Goal: Find specific page/section: Find specific page/section

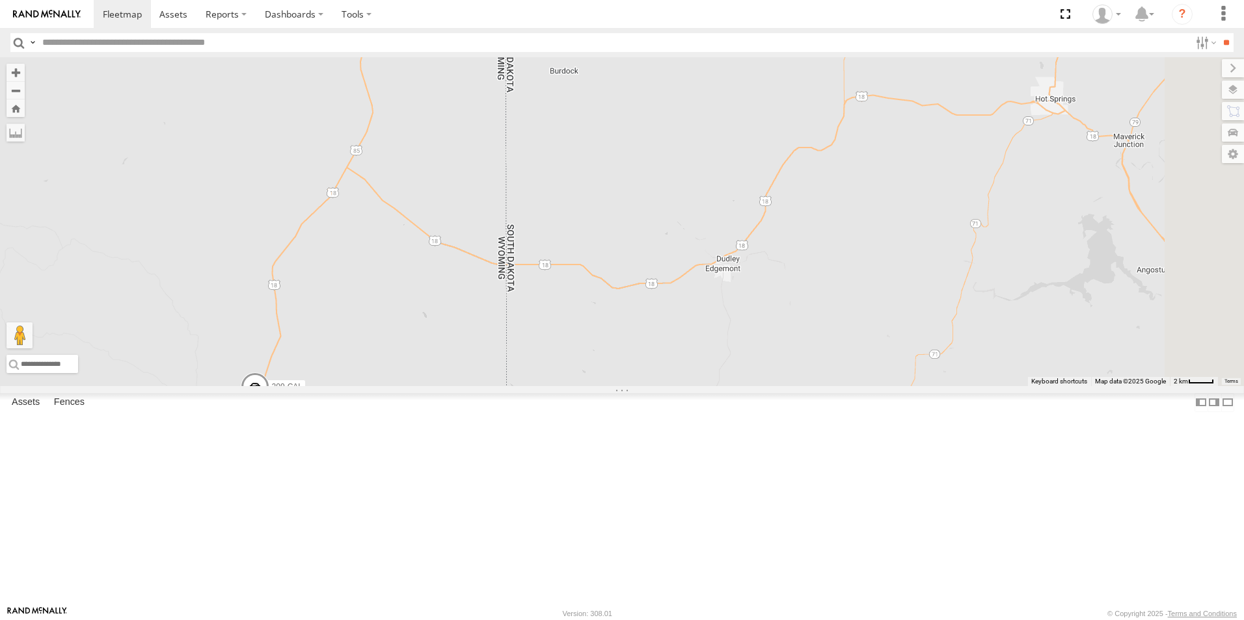
click at [0, 0] on span at bounding box center [0, 0] width 0 height 0
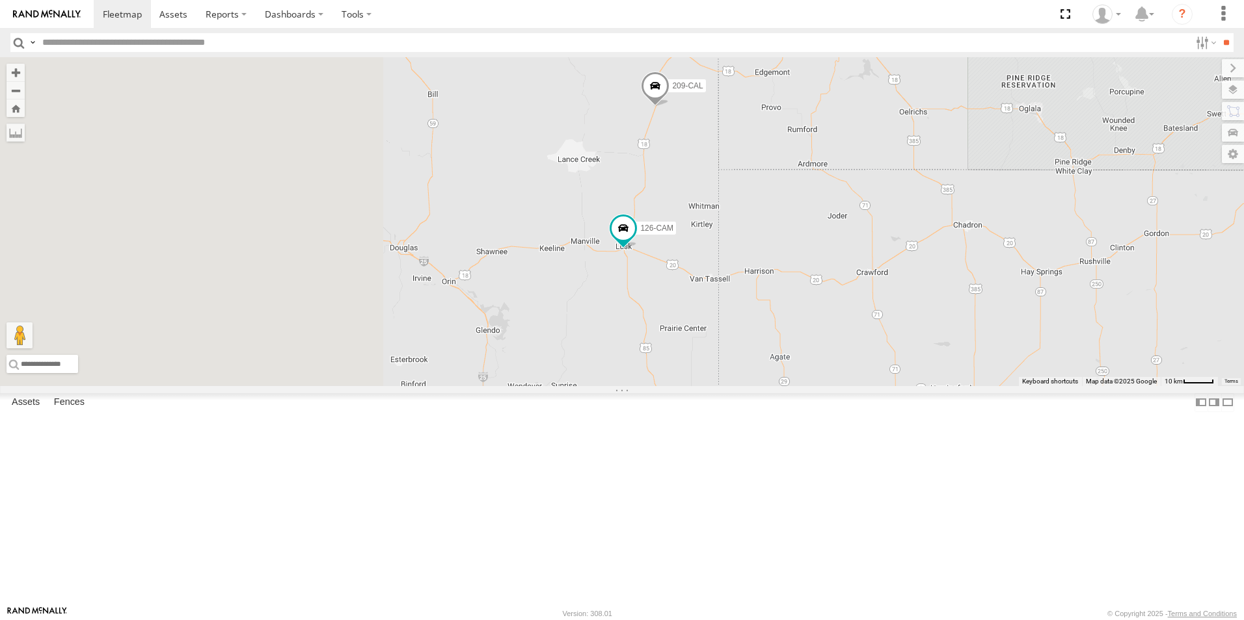
drag, startPoint x: 434, startPoint y: 495, endPoint x: 808, endPoint y: 342, distance: 404.0
click at [808, 342] on div "209-CAL 126-CAM" at bounding box center [622, 221] width 1244 height 329
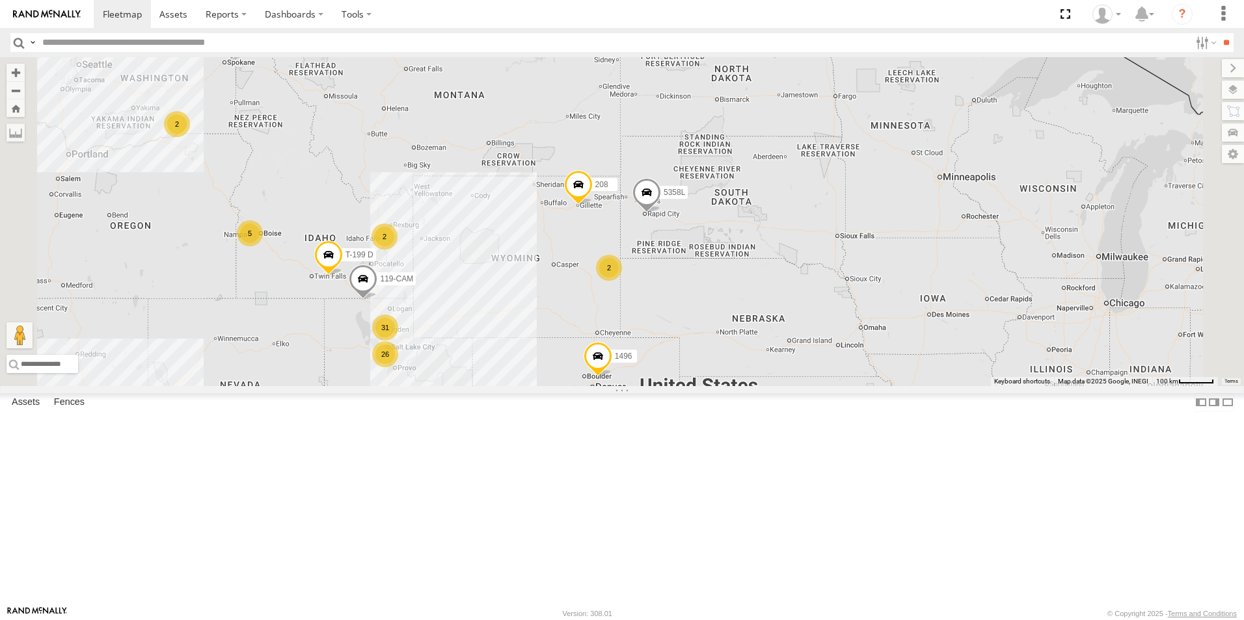
click at [118, 40] on input "text" at bounding box center [613, 42] width 1152 height 19
type input "***"
click at [1218, 33] on input "**" at bounding box center [1225, 42] width 15 height 19
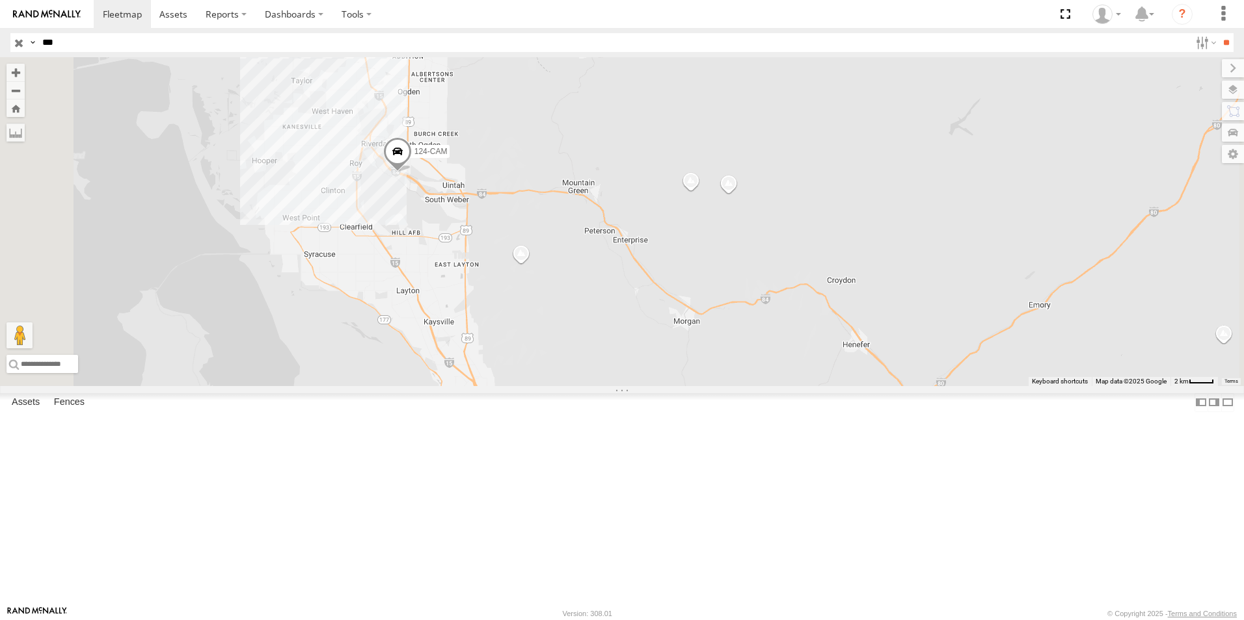
click at [21, 42] on input "button" at bounding box center [18, 42] width 17 height 19
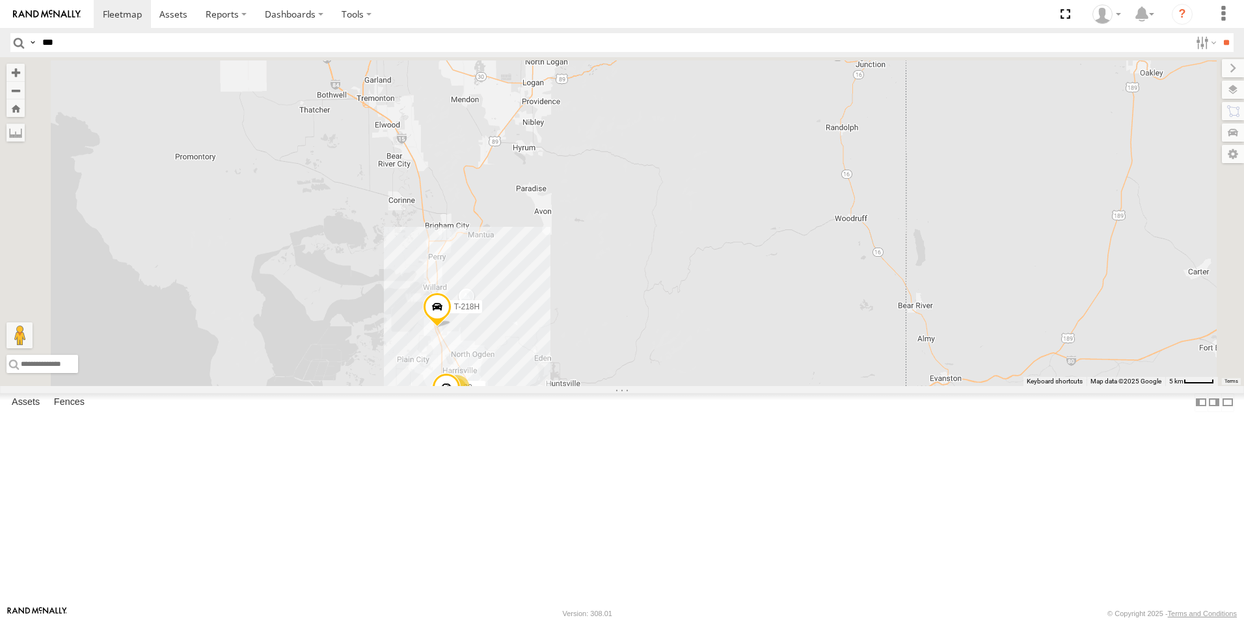
drag, startPoint x: 425, startPoint y: 184, endPoint x: 552, endPoint y: 516, distance: 355.3
click at [552, 386] on div "20 124-CAM 303H-[PERSON_NAME] 17 3 27 17 2 T-218H 015910001775256 303W 12" at bounding box center [622, 221] width 1244 height 329
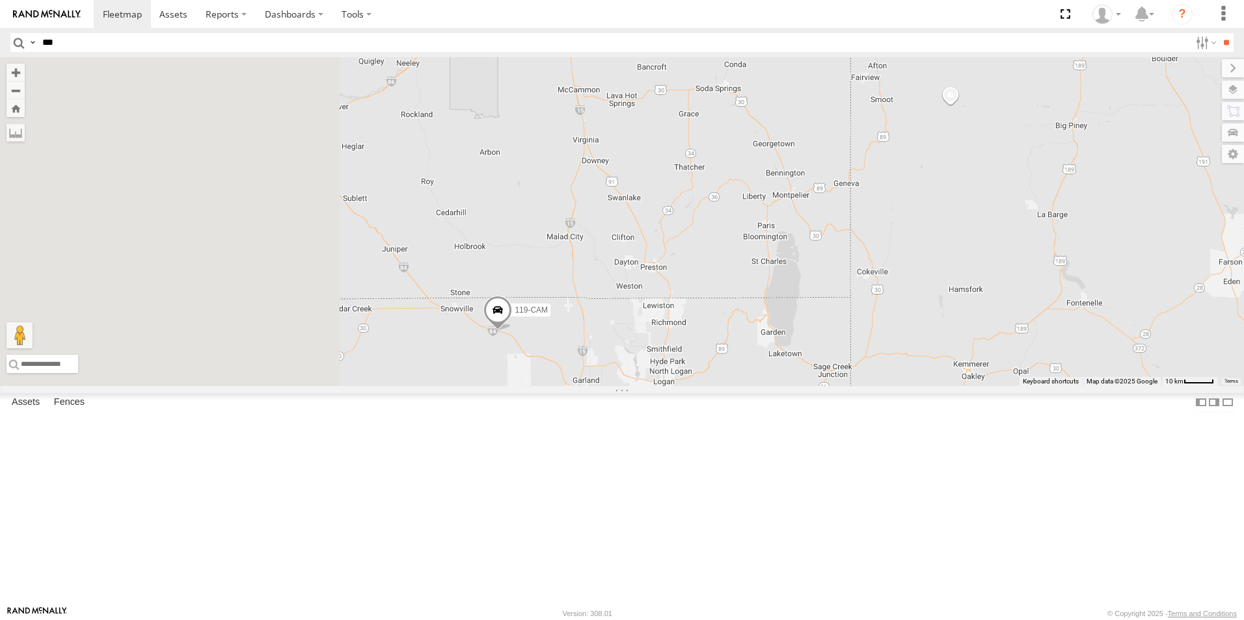
drag, startPoint x: 626, startPoint y: 473, endPoint x: 745, endPoint y: 552, distance: 142.1
click at [745, 386] on div "124-CAM 303H-[PERSON_NAME] 17 T-218H 015910001775256 303W 12 3 28 119-CAM" at bounding box center [622, 221] width 1244 height 329
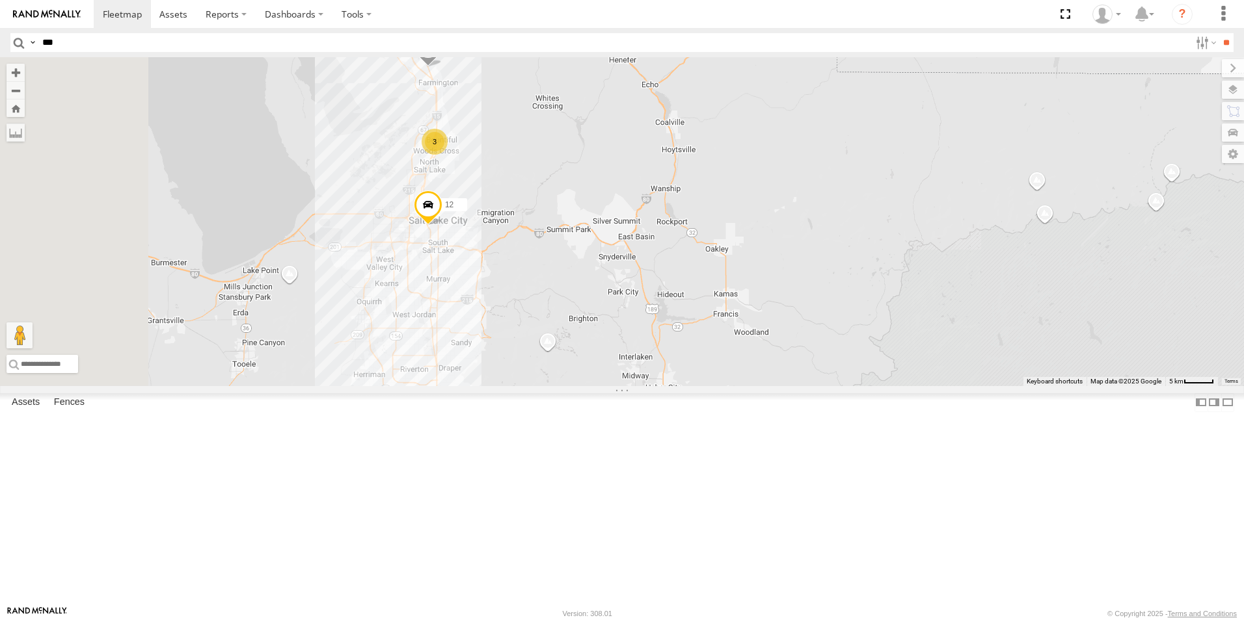
drag, startPoint x: 623, startPoint y: 483, endPoint x: 823, endPoint y: 476, distance: 199.8
click at [823, 386] on div "119-CAM T-199 D 208 1496 307W 5358L 3 303H-[PERSON_NAME] 12" at bounding box center [622, 221] width 1244 height 329
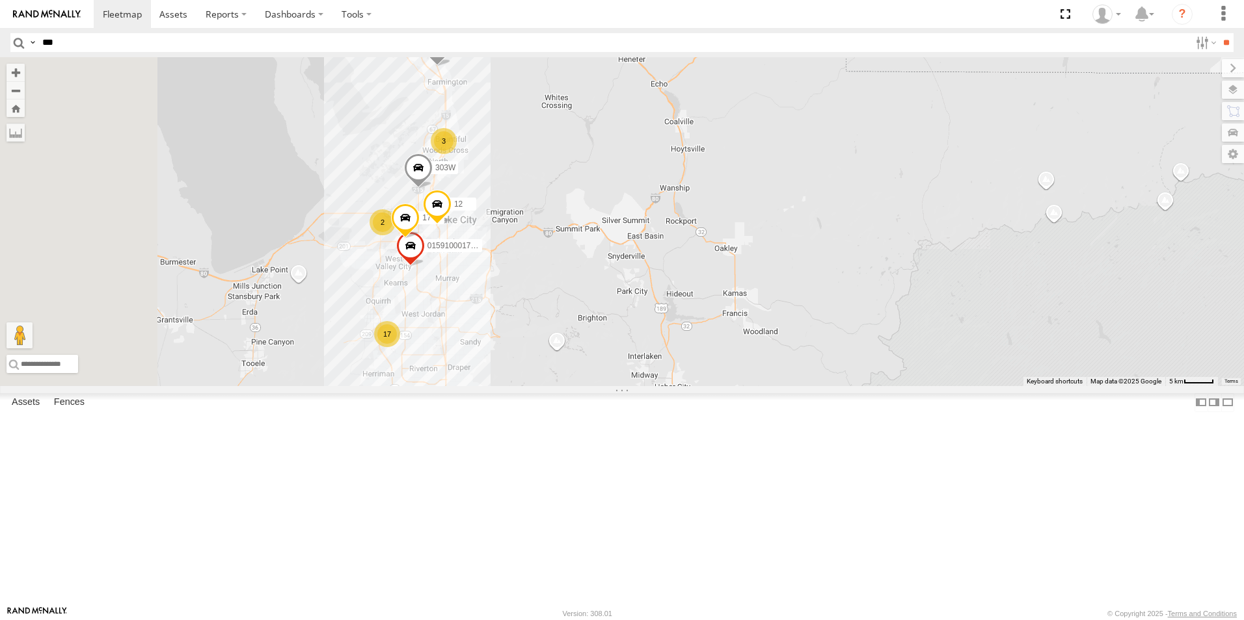
click at [400, 347] on div "17" at bounding box center [387, 334] width 26 height 26
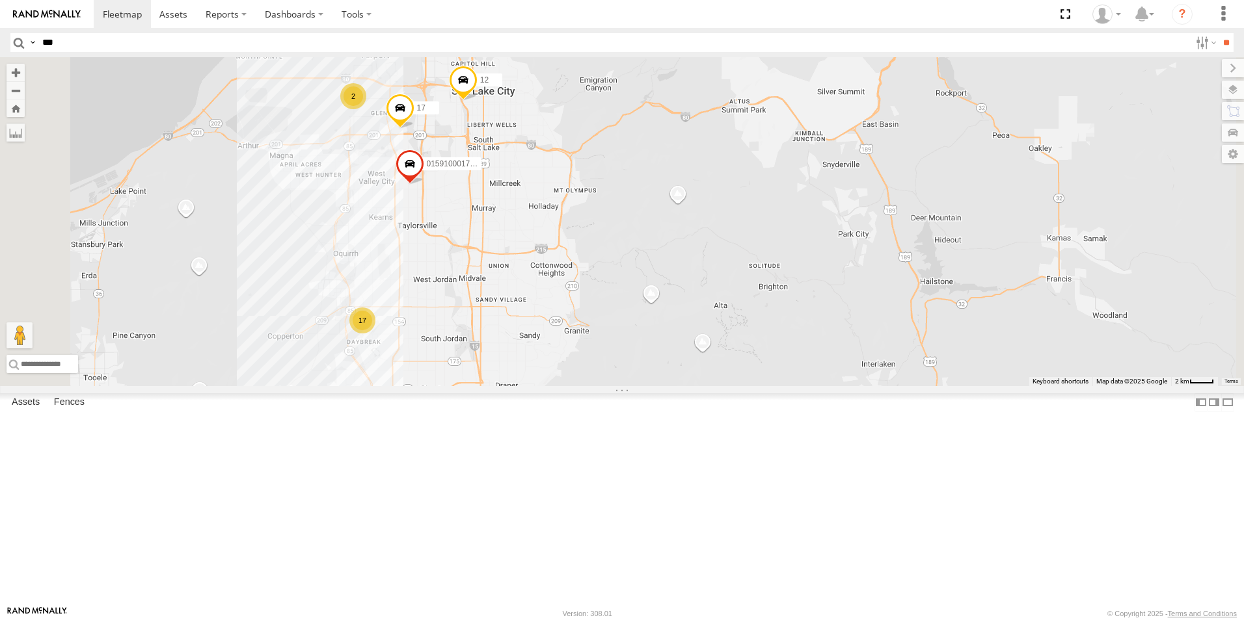
drag, startPoint x: 555, startPoint y: 93, endPoint x: 544, endPoint y: 193, distance: 100.8
click at [544, 193] on div "119-CAM T-199 D 208 1496 307W 5358L 303H-[PERSON_NAME] 12 17 015910001775256 30…" at bounding box center [622, 221] width 1244 height 329
click at [366, 111] on div "2" at bounding box center [353, 98] width 26 height 26
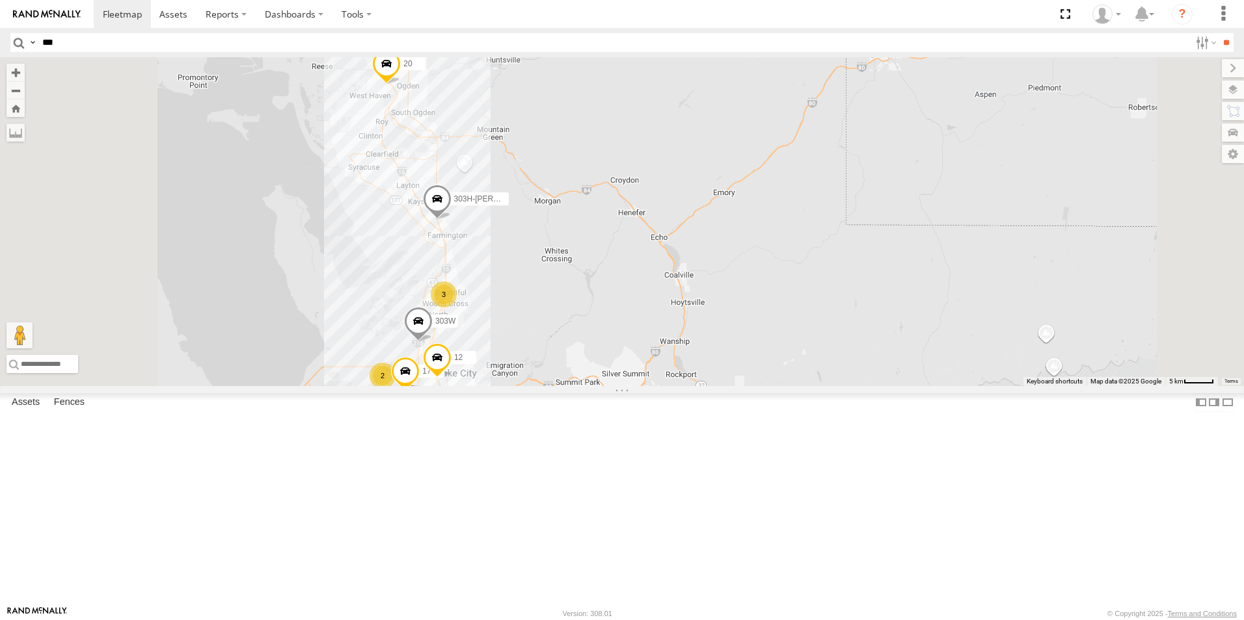
drag, startPoint x: 644, startPoint y: 88, endPoint x: 673, endPoint y: 399, distance: 311.6
click at [673, 386] on div "119-CAM T-199 D 208 1496 307W 5358L 303H-[PERSON_NAME] 12 20 17 015910001775256…" at bounding box center [622, 221] width 1244 height 329
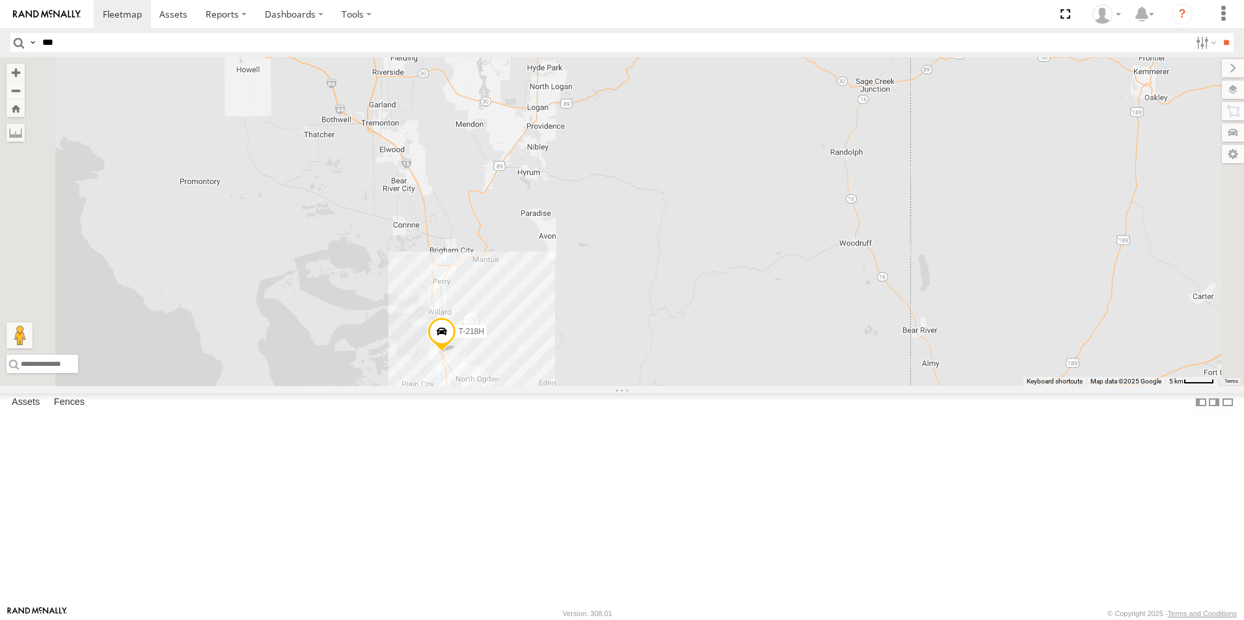
drag, startPoint x: 619, startPoint y: 198, endPoint x: 674, endPoint y: 509, distance: 315.8
click at [674, 386] on div "119-CAM T-199 D 208 1496 307W 5358L 303H-[PERSON_NAME] 12 20 17 015910001775256…" at bounding box center [622, 221] width 1244 height 329
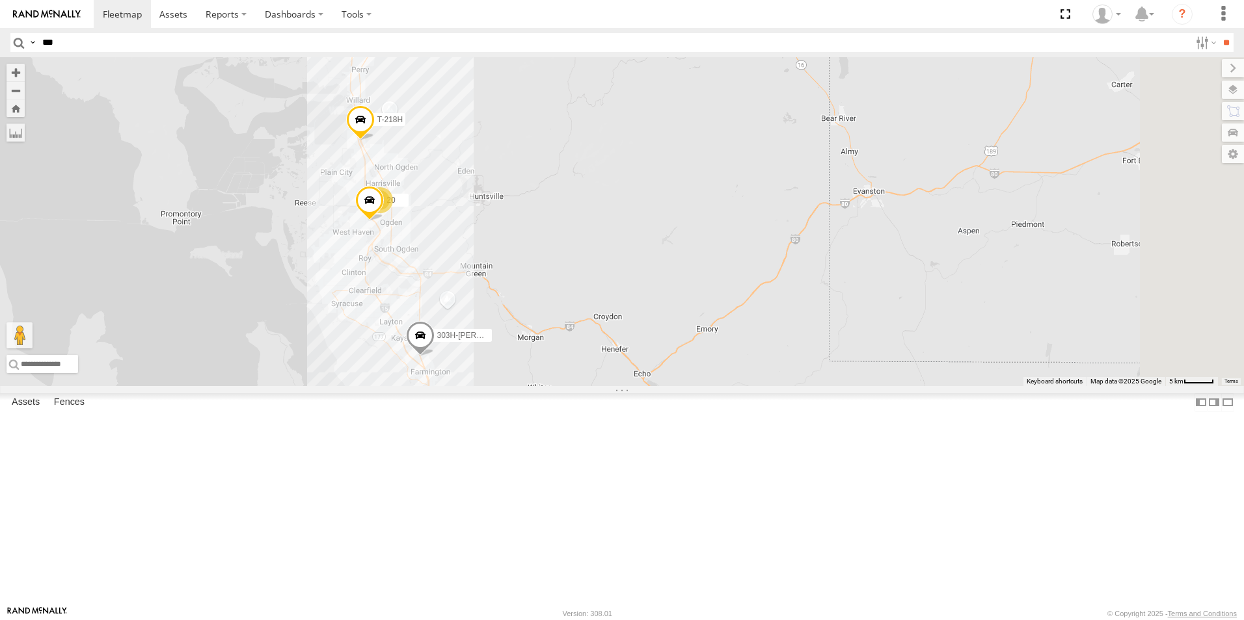
drag, startPoint x: 720, startPoint y: 515, endPoint x: 628, endPoint y: 258, distance: 273.4
click at [628, 258] on div "119-CAM T-199 D 208 1496 307W 5358L 303H-[PERSON_NAME] 12 20 17 015910001775256…" at bounding box center [622, 221] width 1244 height 329
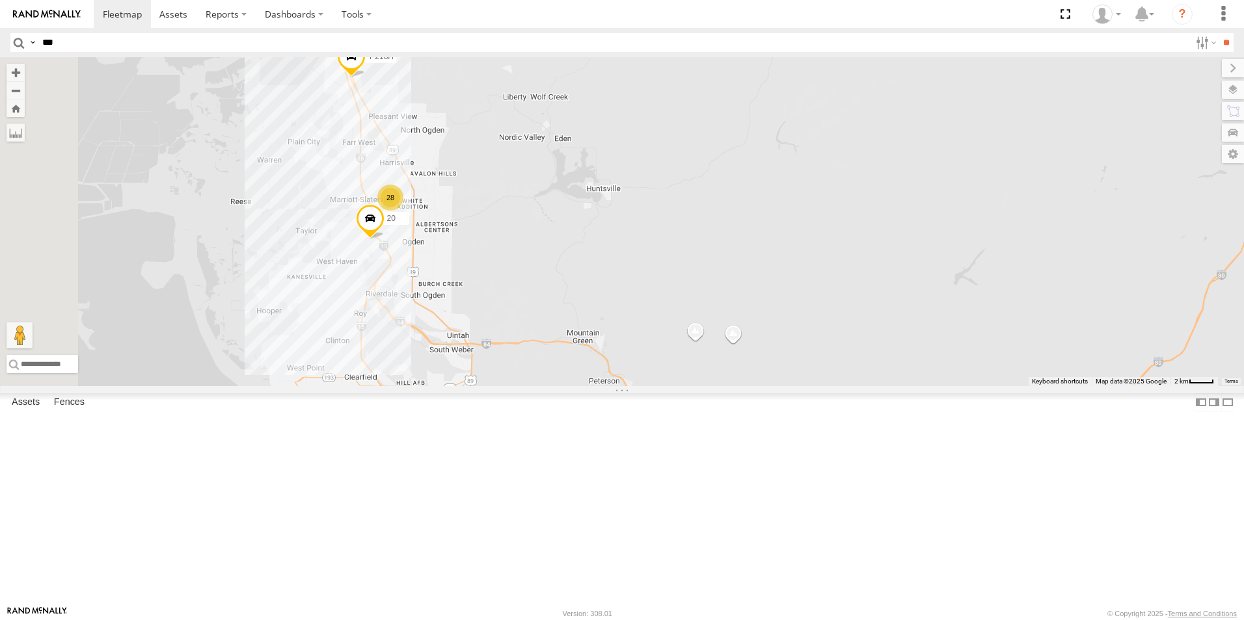
click at [403, 211] on div "28" at bounding box center [390, 198] width 26 height 26
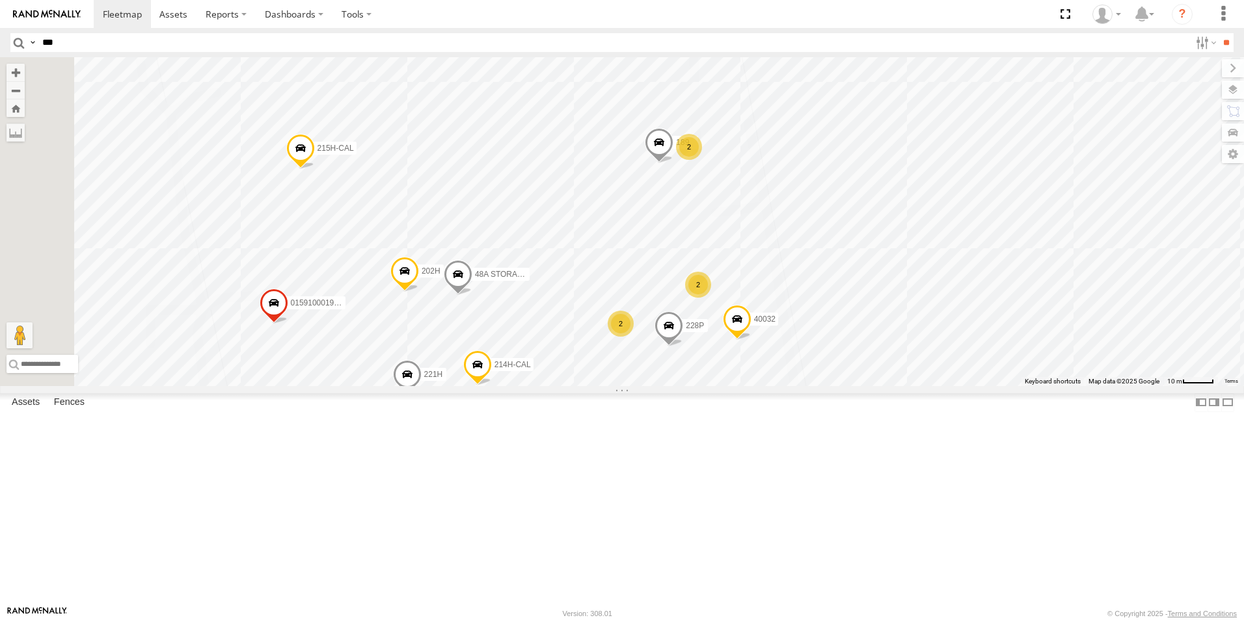
drag, startPoint x: 704, startPoint y: 323, endPoint x: 953, endPoint y: 243, distance: 261.0
click at [953, 243] on div "119-CAM T-199 D 208 1496 307W 5358L 303H-[PERSON_NAME] 12 20 17 015910001775256…" at bounding box center [622, 221] width 1244 height 329
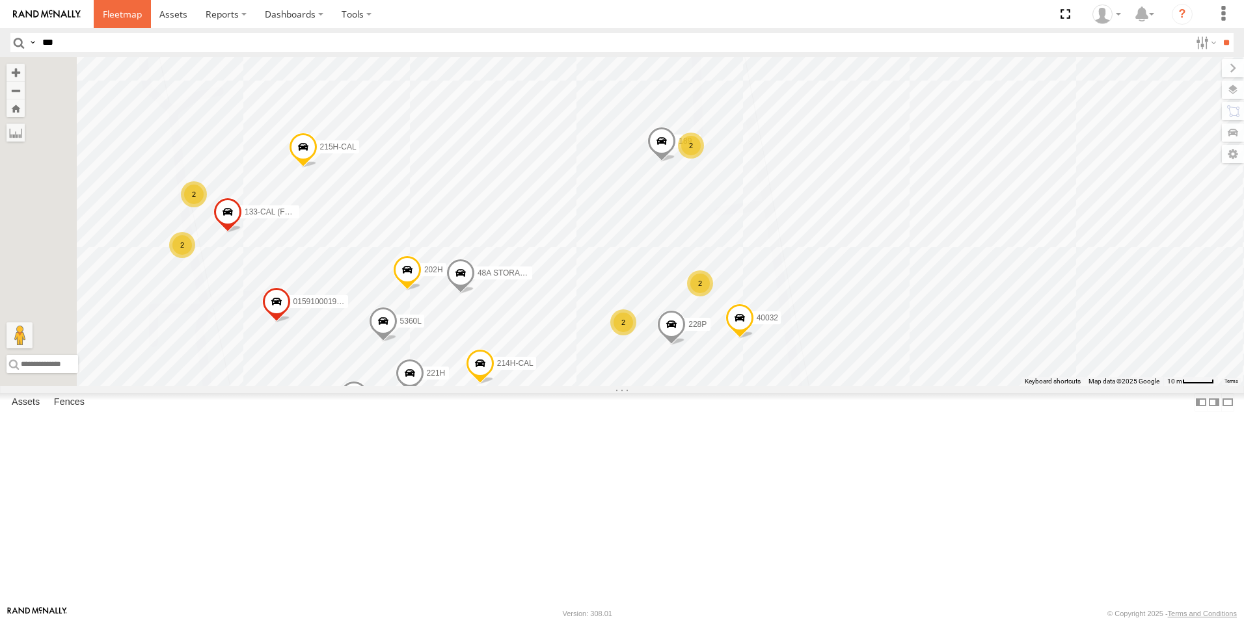
click at [136, 16] on span at bounding box center [122, 14] width 39 height 12
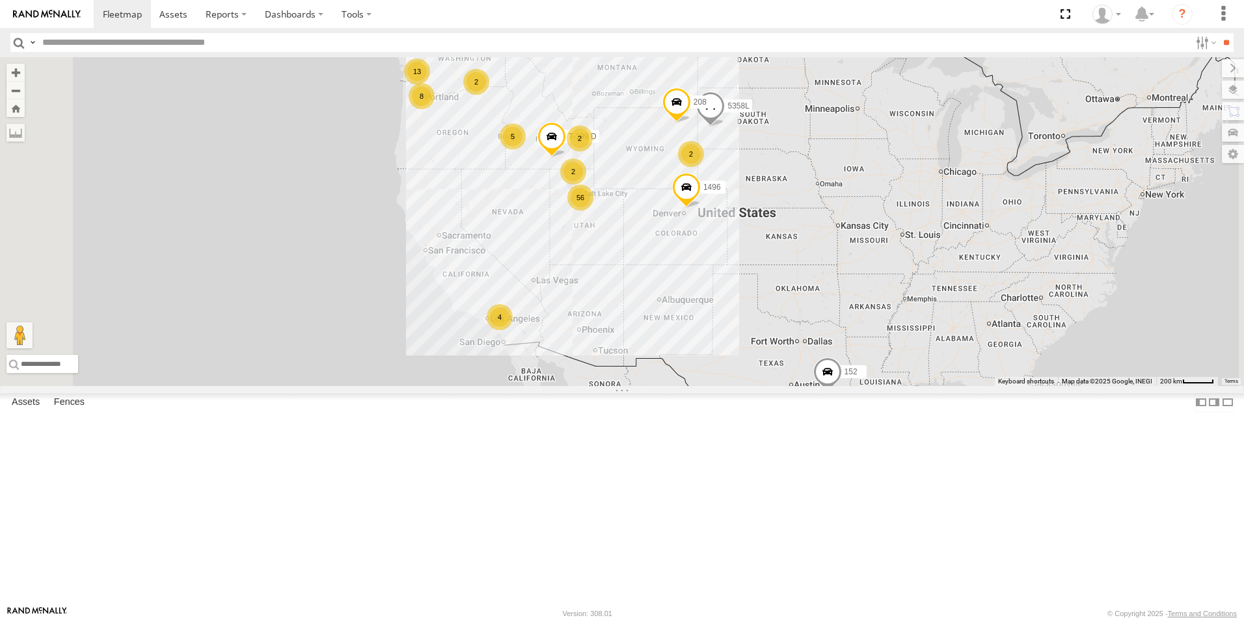
click at [704, 167] on div "2" at bounding box center [691, 154] width 26 height 26
